Goal: Check status: Check status

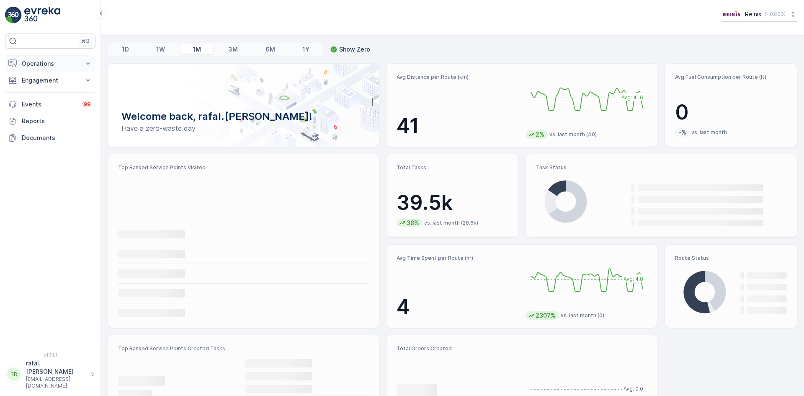
click at [54, 62] on p "Operations" at bounding box center [50, 63] width 57 height 8
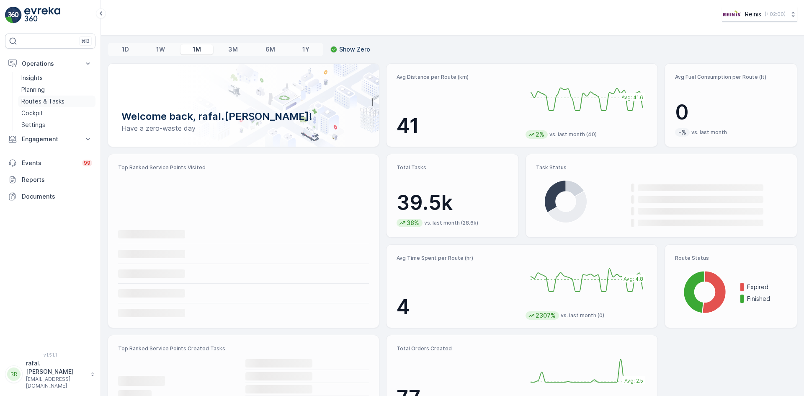
click at [53, 100] on p "Routes & Tasks" at bounding box center [42, 101] width 43 height 8
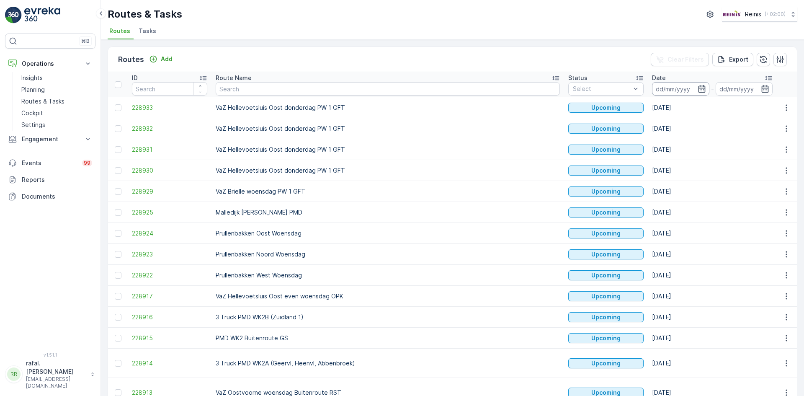
click at [652, 87] on input at bounding box center [680, 88] width 57 height 13
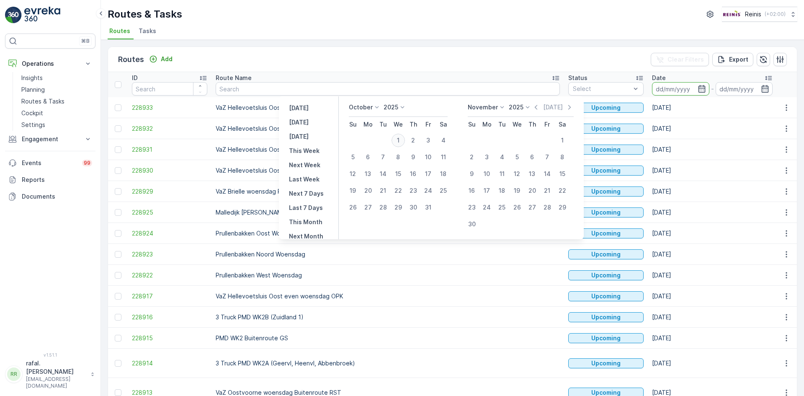
click at [400, 139] on div "1" at bounding box center [398, 140] width 13 height 13
type input "[DATE]"
click at [400, 139] on div "1" at bounding box center [398, 140] width 13 height 13
type input "[DATE]"
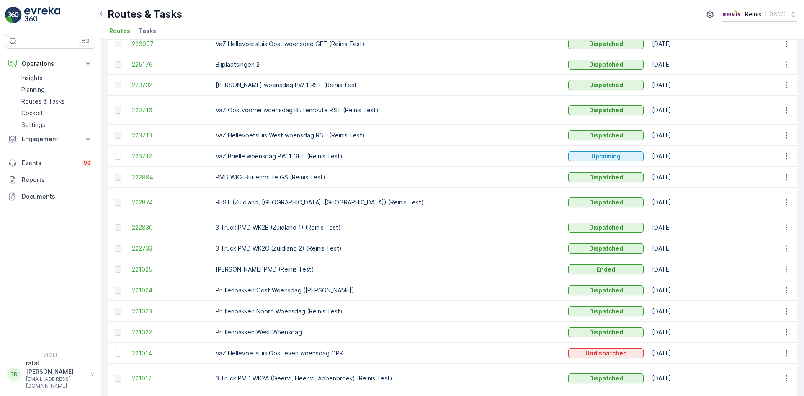
scroll to position [84, 0]
click at [783, 132] on icon "button" at bounding box center [787, 136] width 8 height 8
click at [770, 152] on span "View Route Tracking" at bounding box center [772, 152] width 58 height 8
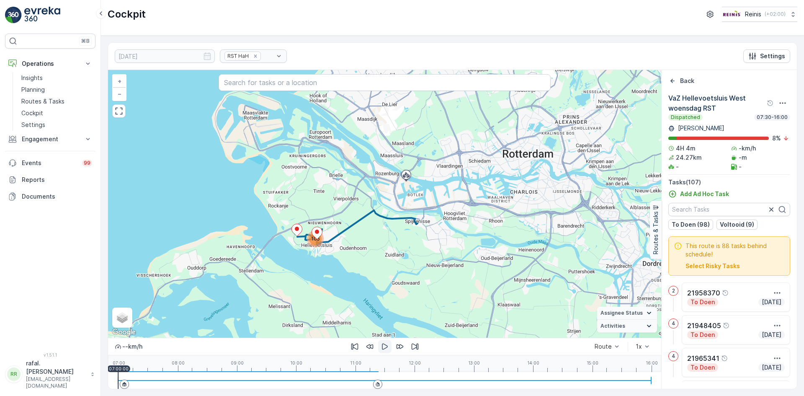
click at [382, 344] on icon "button" at bounding box center [385, 347] width 6 height 6
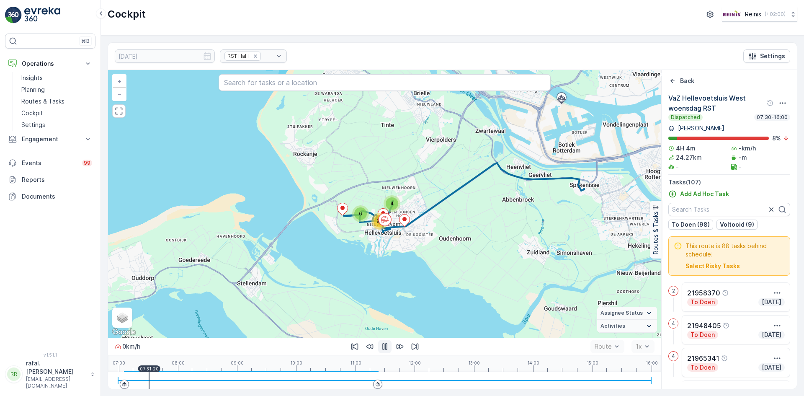
drag, startPoint x: 124, startPoint y: 385, endPoint x: 149, endPoint y: 391, distance: 25.5
click at [149, 391] on div "[DATE] RST HaH Settings 4 6 94 + − Satellite Roadmap Terrain Hybrid Leaflet Key…" at bounding box center [452, 216] width 703 height 360
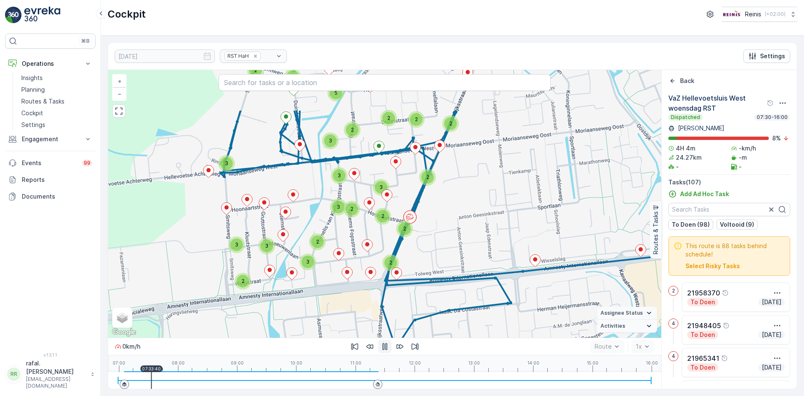
drag, startPoint x: 264, startPoint y: 150, endPoint x: 431, endPoint y: 217, distance: 179.9
click at [431, 217] on div "2 2 2 2 4 2 3 2 2 2 5 3 2 3 3 2 2 3 2 3 2 3 3 2 + − Satellite Roadmap Terrain H…" at bounding box center [384, 204] width 553 height 268
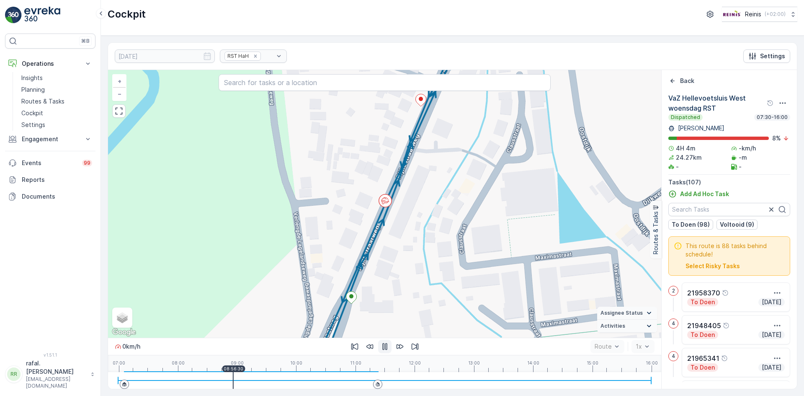
drag, startPoint x: 156, startPoint y: 380, endPoint x: 233, endPoint y: 381, distance: 76.3
click at [233, 381] on div at bounding box center [233, 380] width 1 height 17
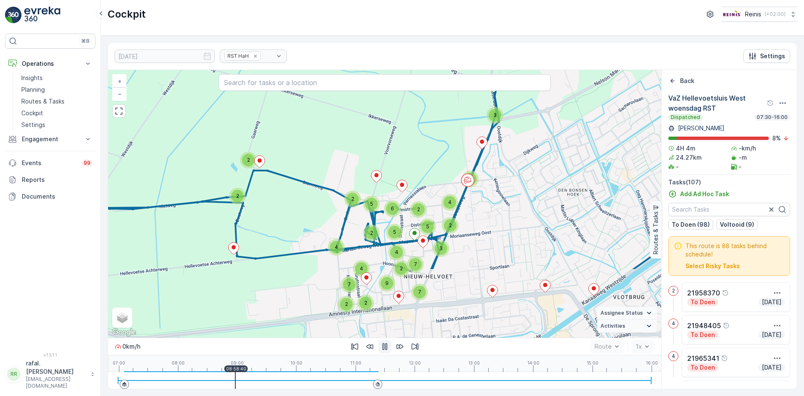
drag, startPoint x: 486, startPoint y: 282, endPoint x: 497, endPoint y: 200, distance: 82.1
click at [497, 200] on div "3 2 2 2 3 2 4 2 5 2 2 5 5 6 4 2 4 7 7 4 7 2 2 9 + − Satellite Roadmap Terrain H…" at bounding box center [384, 204] width 553 height 268
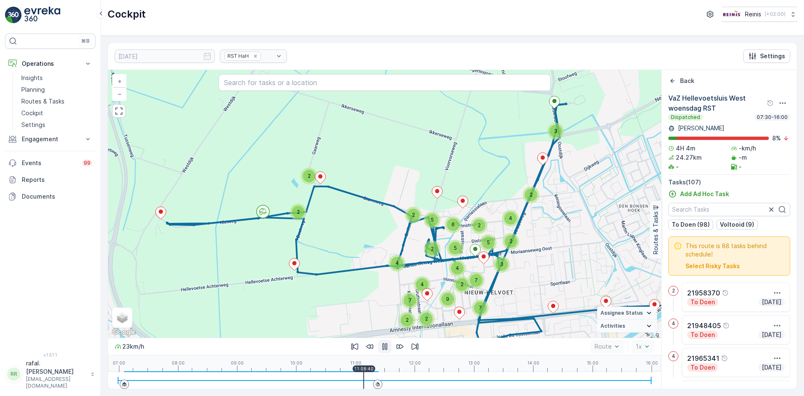
drag, startPoint x: 236, startPoint y: 376, endPoint x: 364, endPoint y: 388, distance: 128.0
click at [364, 388] on div at bounding box center [384, 380] width 533 height 17
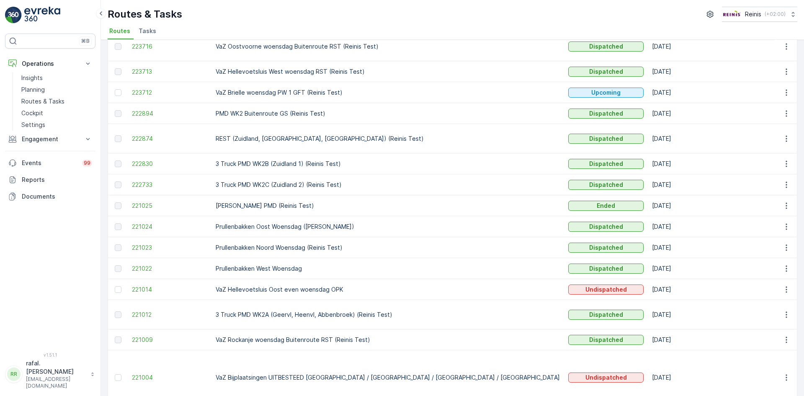
scroll to position [168, 0]
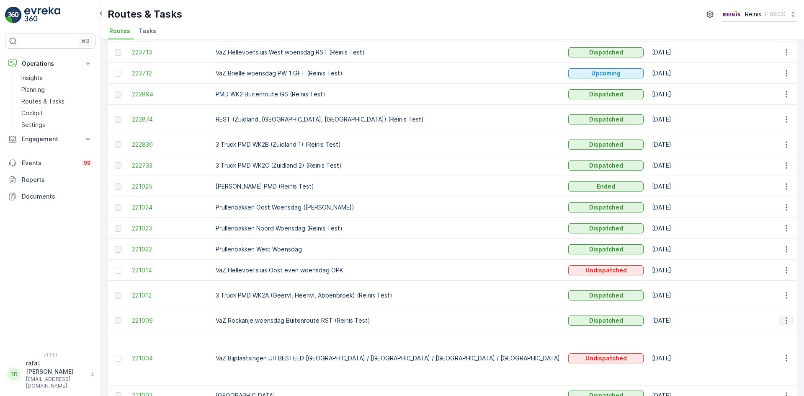
click at [786, 316] on icon "button" at bounding box center [787, 320] width 8 height 8
click at [786, 322] on div "View Route Tracking" at bounding box center [771, 327] width 65 height 12
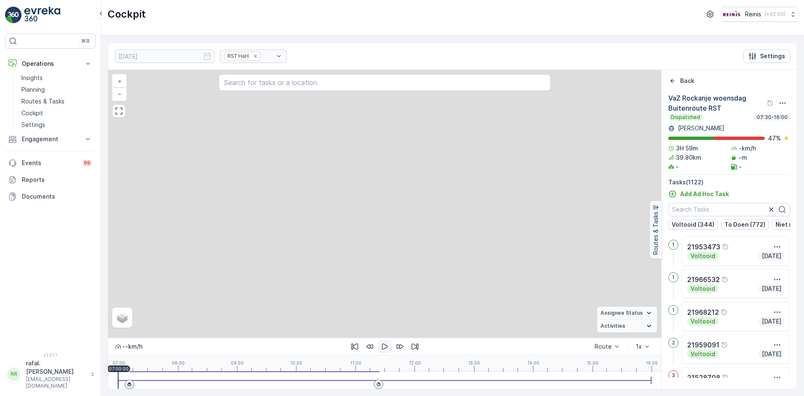
click at [384, 348] on icon "button" at bounding box center [385, 346] width 8 height 8
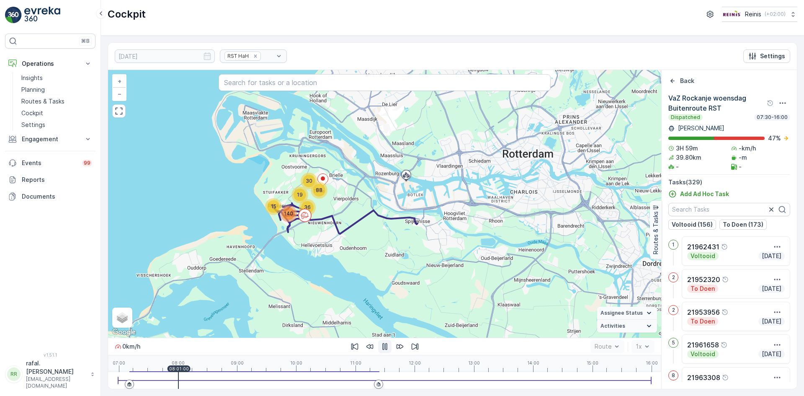
drag, startPoint x: 118, startPoint y: 380, endPoint x: 178, endPoint y: 384, distance: 60.1
click at [178, 384] on div at bounding box center [178, 380] width 1 height 17
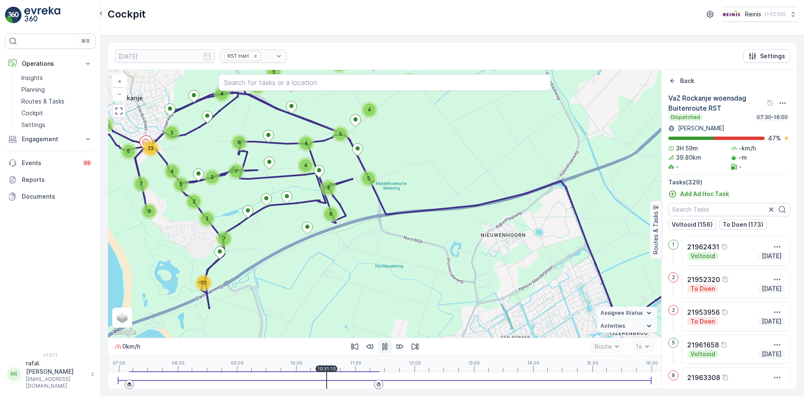
drag, startPoint x: 180, startPoint y: 381, endPoint x: 327, endPoint y: 382, distance: 146.6
click at [327, 382] on div at bounding box center [326, 380] width 1 height 17
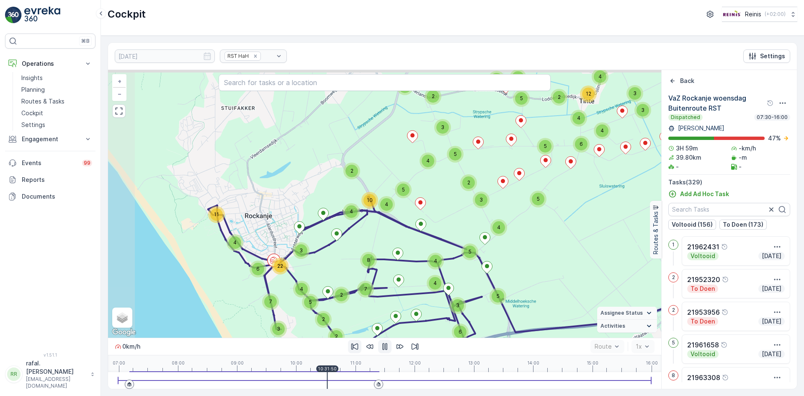
drag, startPoint x: 248, startPoint y: 249, endPoint x: 353, endPoint y: 348, distance: 143.4
click at [353, 348] on div "5 2 4 3 2 2 3 2 4 5 2 9 3 2 5 4 3 3 5 5 2 4 6 12 4 5 4 2 3 5 3 5 4 3 2 5 3 4 11…" at bounding box center [384, 229] width 553 height 319
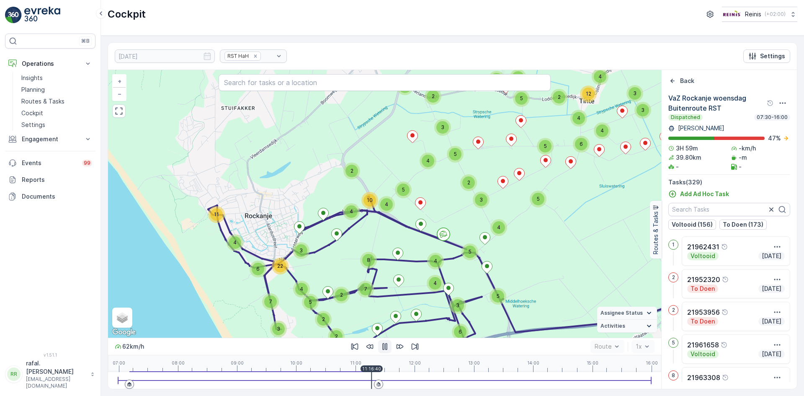
drag, startPoint x: 333, startPoint y: 380, endPoint x: 372, endPoint y: 381, distance: 38.6
click at [372, 381] on div at bounding box center [371, 380] width 1 height 17
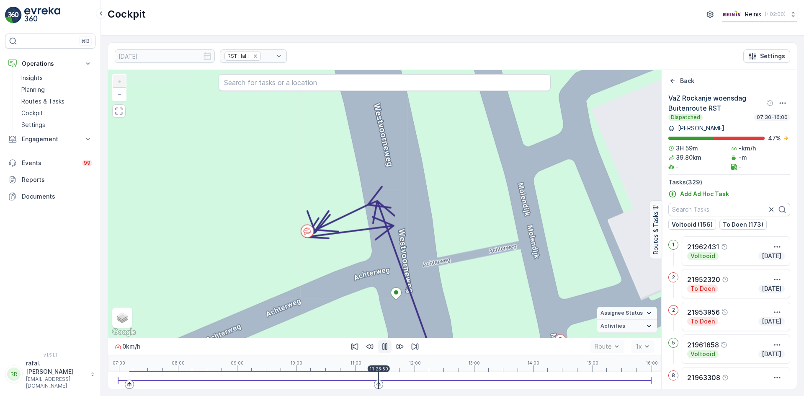
drag, startPoint x: 419, startPoint y: 192, endPoint x: 481, endPoint y: 171, distance: 65.6
click at [480, 171] on div "2 + − Satellite Roadmap Terrain Hybrid Leaflet Keyboard shortcuts Map Data Map …" at bounding box center [384, 204] width 553 height 268
